Goal: Task Accomplishment & Management: Manage account settings

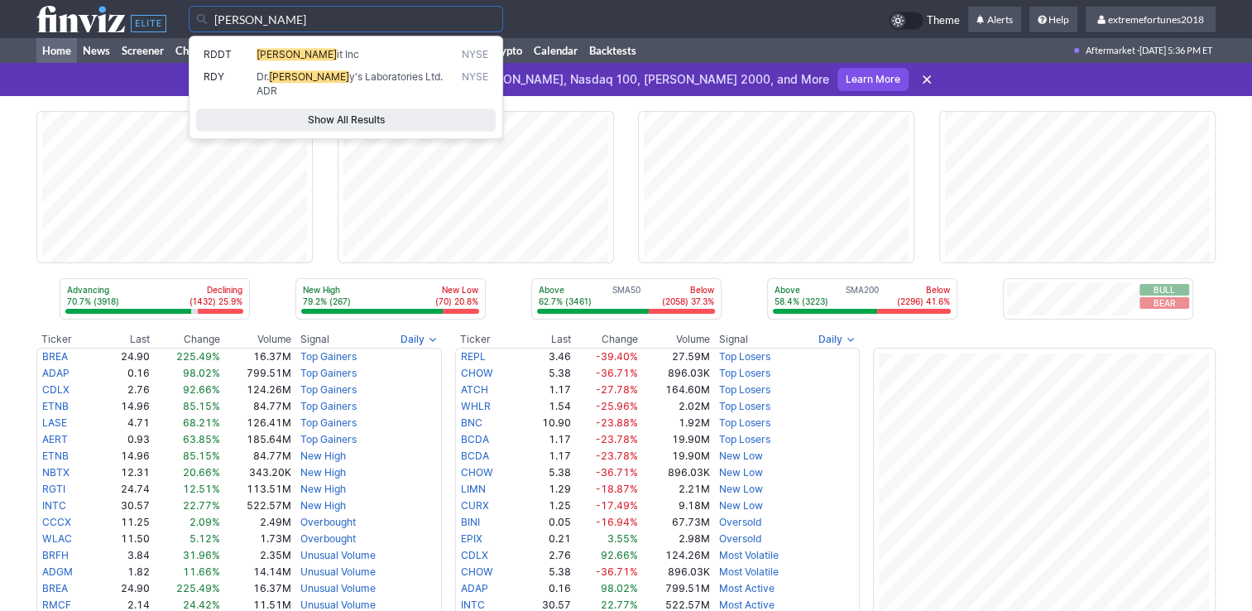
click at [337, 58] on span "it Inc" at bounding box center [348, 54] width 22 height 12
type input "RDDT"
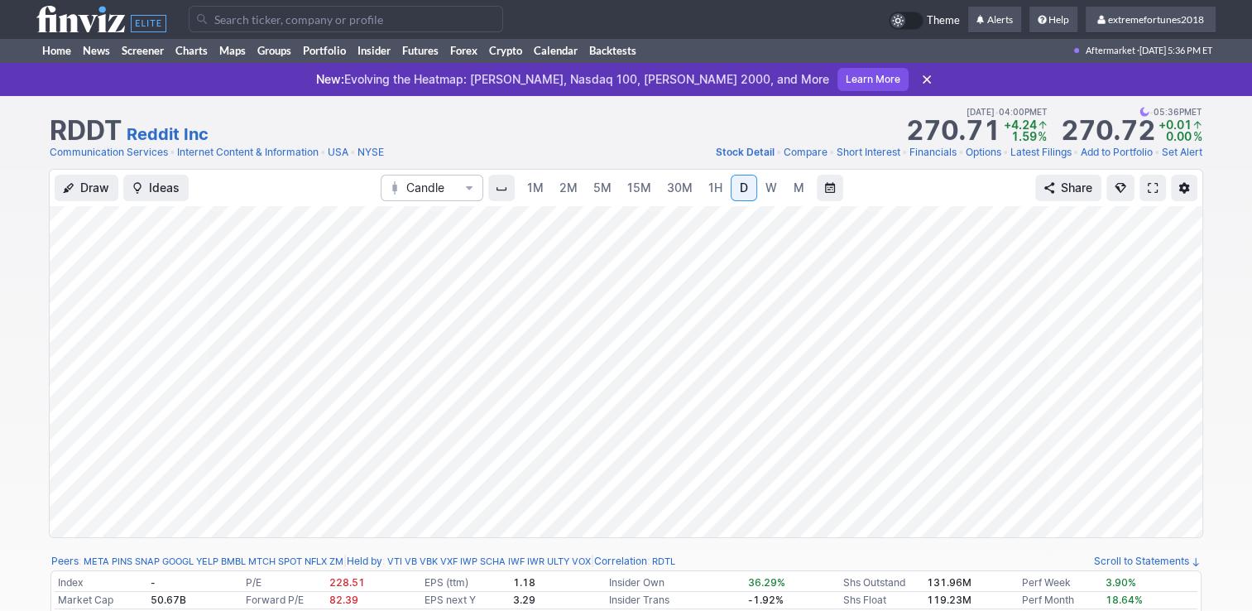
click at [1108, 156] on link "Add to Portfolio" at bounding box center [1116, 152] width 72 height 17
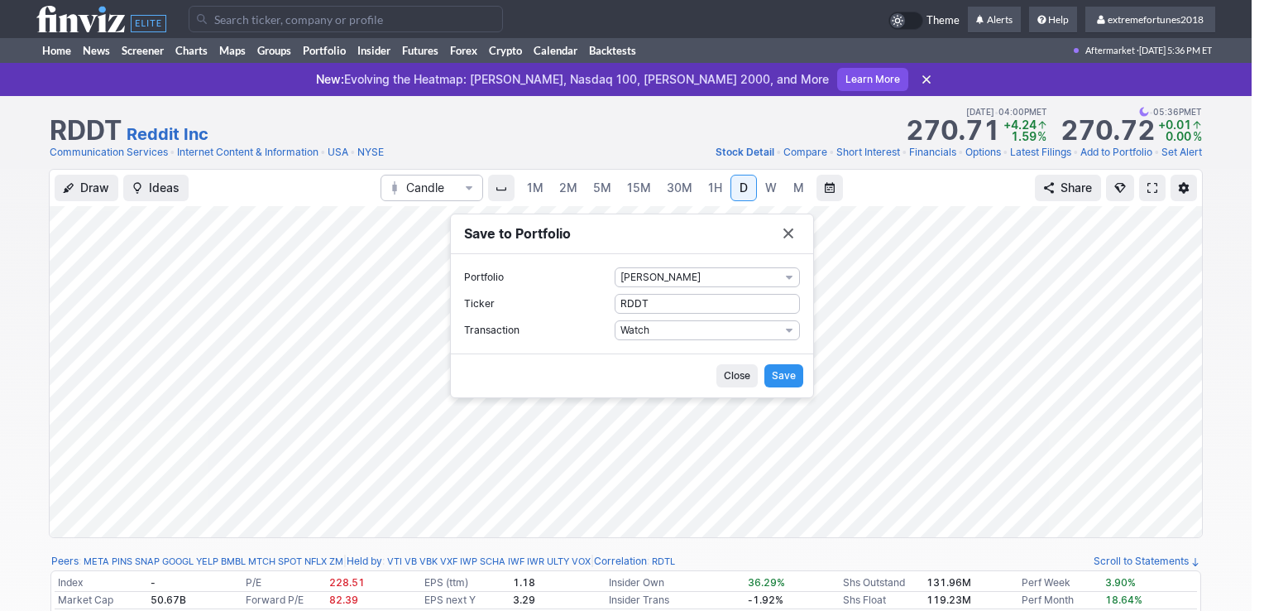
click at [784, 372] on span "Save" at bounding box center [784, 375] width 24 height 17
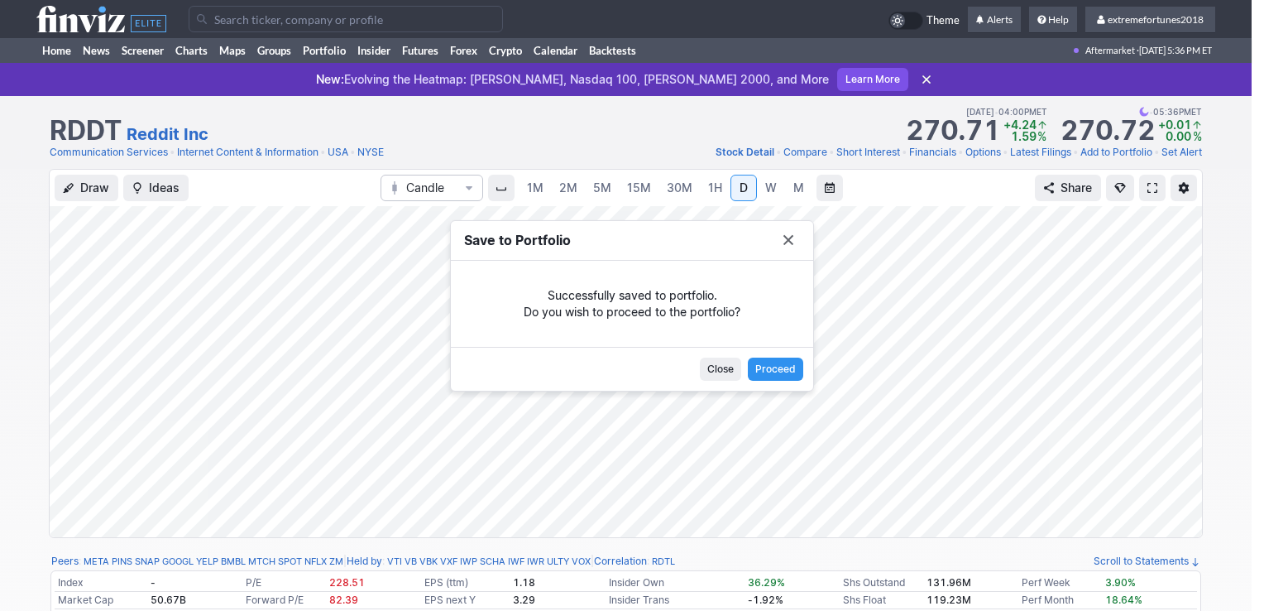
click at [728, 371] on span "Close" at bounding box center [720, 369] width 26 height 17
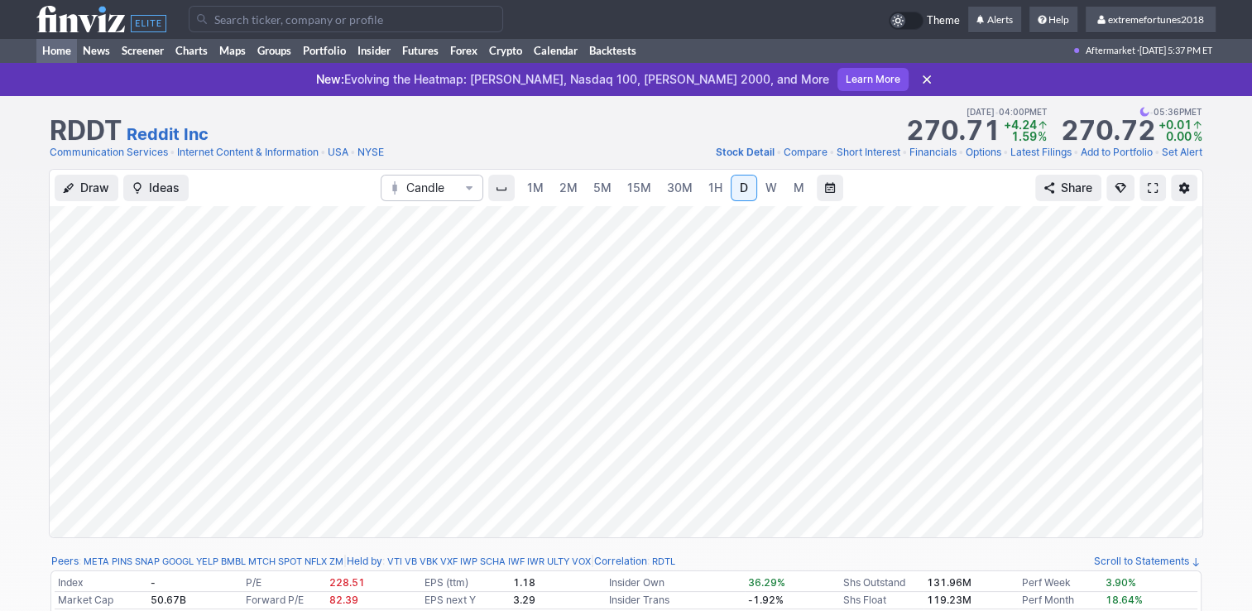
click at [63, 49] on link "Home" at bounding box center [56, 50] width 41 height 25
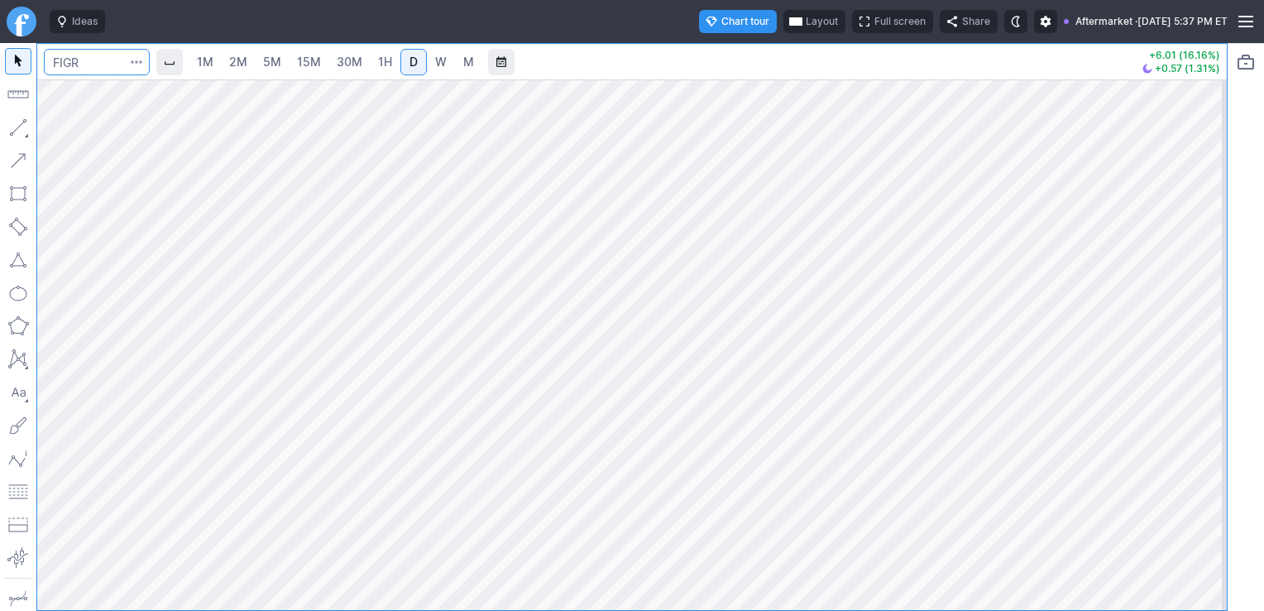
click at [114, 62] on input "Search" at bounding box center [97, 62] width 106 height 26
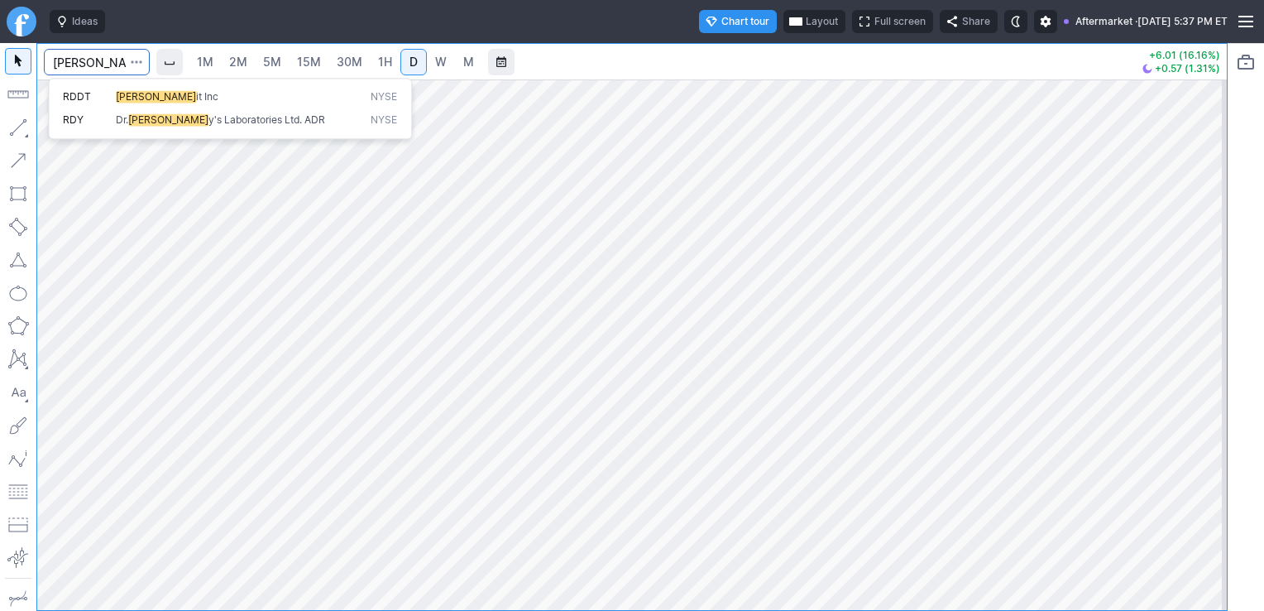
type input "[PERSON_NAME]"
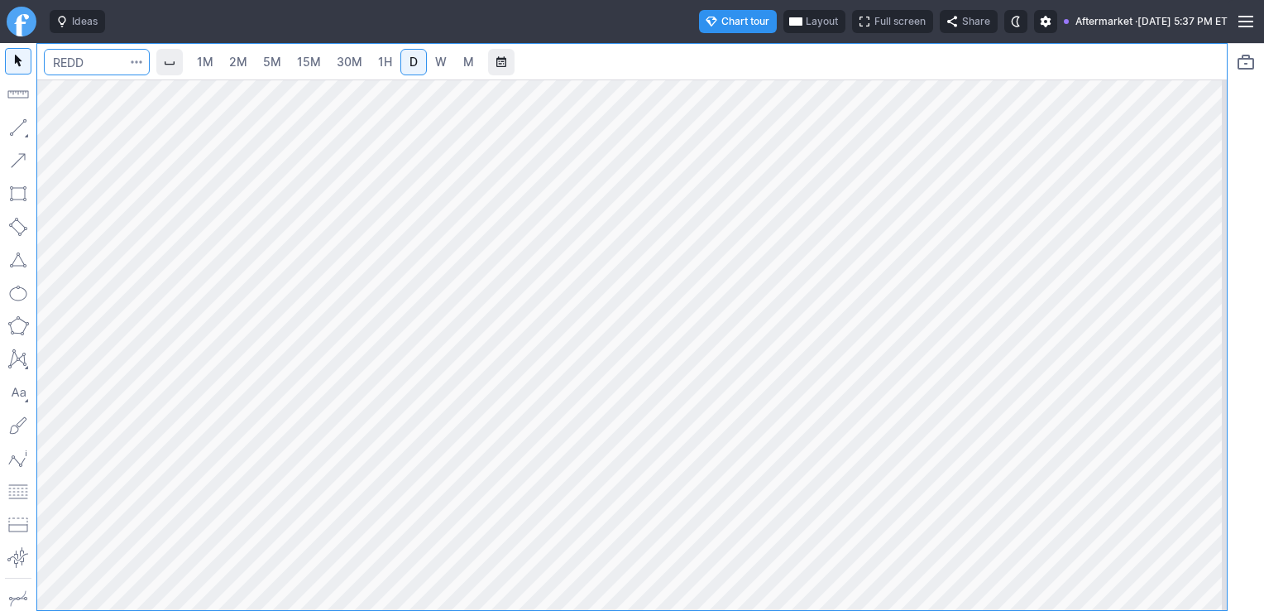
click at [120, 58] on input "Search" at bounding box center [97, 62] width 106 height 26
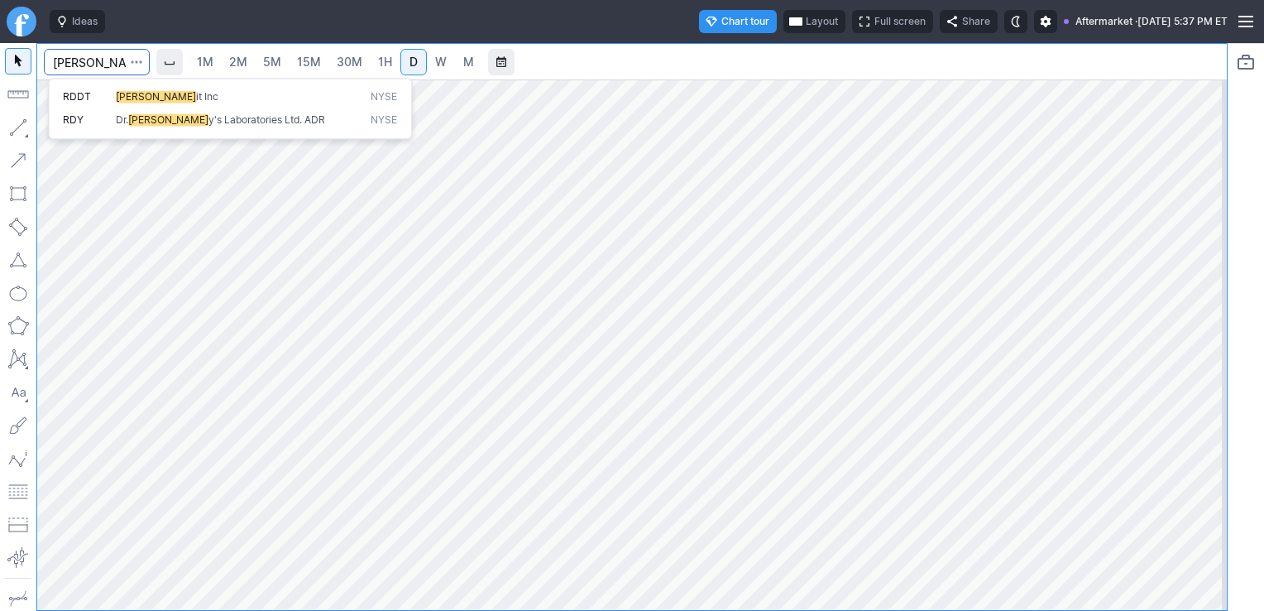
type input "[PERSON_NAME]"
click at [126, 95] on span "[PERSON_NAME]" at bounding box center [156, 96] width 80 height 12
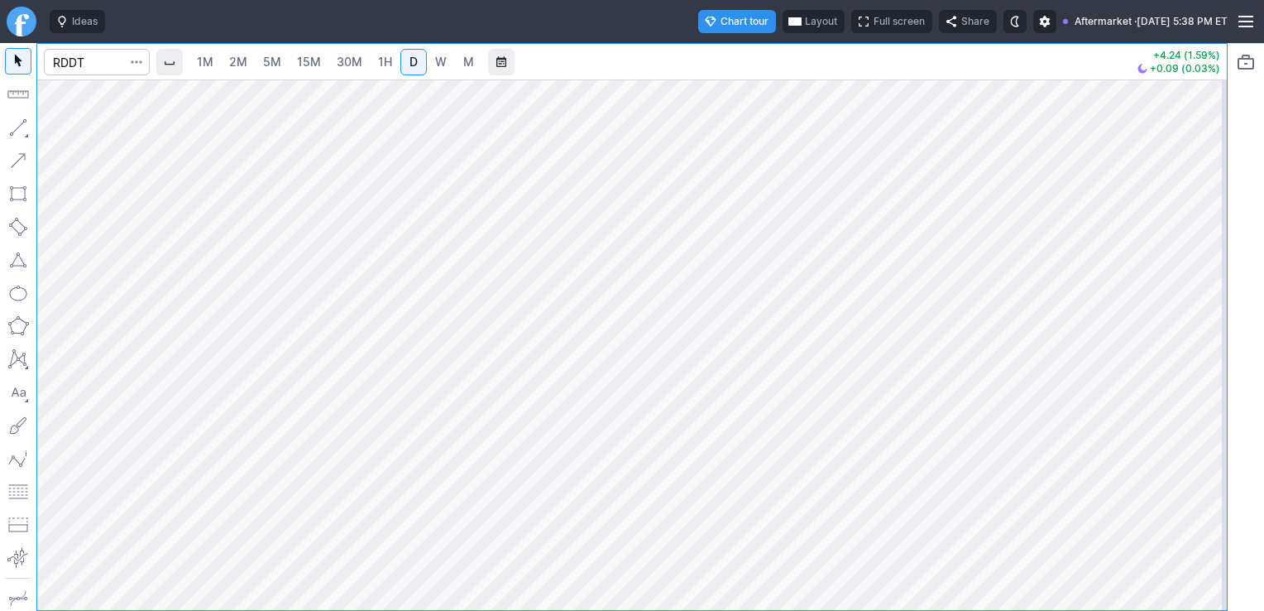
click at [268, 58] on span "5M" at bounding box center [272, 62] width 18 height 14
click at [238, 66] on span "2M" at bounding box center [238, 62] width 18 height 14
